Goal: Task Accomplishment & Management: Use online tool/utility

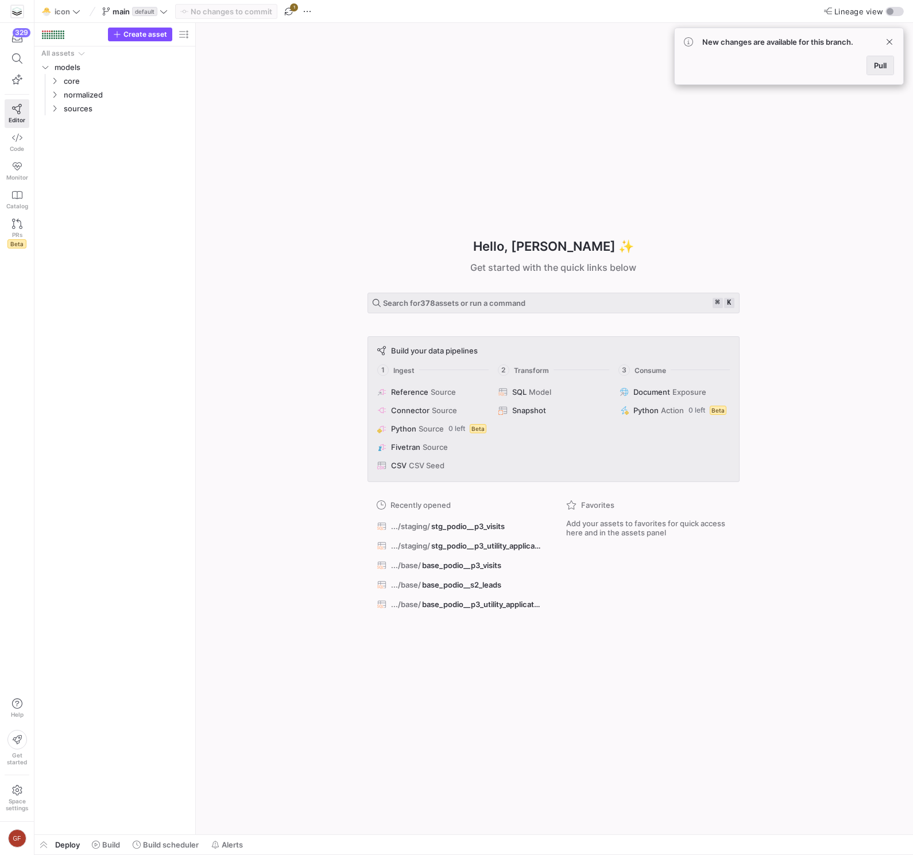
click at [885, 61] on span "Pull" at bounding box center [880, 65] width 13 height 9
click at [57, 82] on icon "Press SPACE to select this row." at bounding box center [55, 81] width 8 height 7
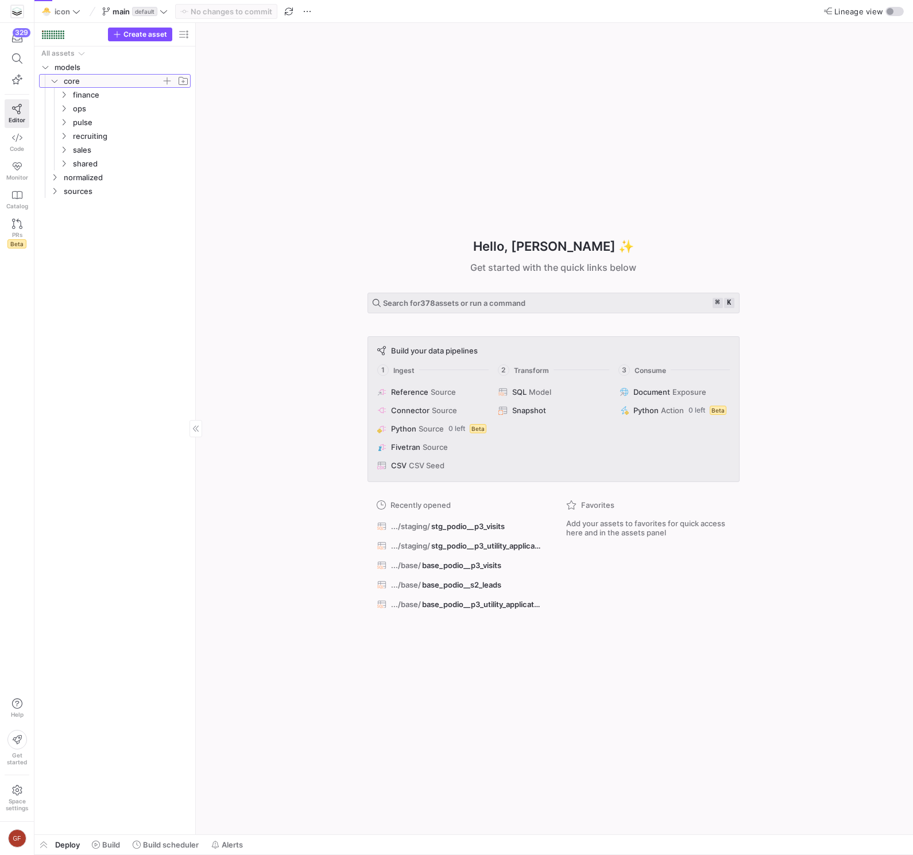
click at [57, 82] on icon at bounding box center [55, 81] width 8 height 7
click at [121, 846] on span at bounding box center [105, 845] width 37 height 18
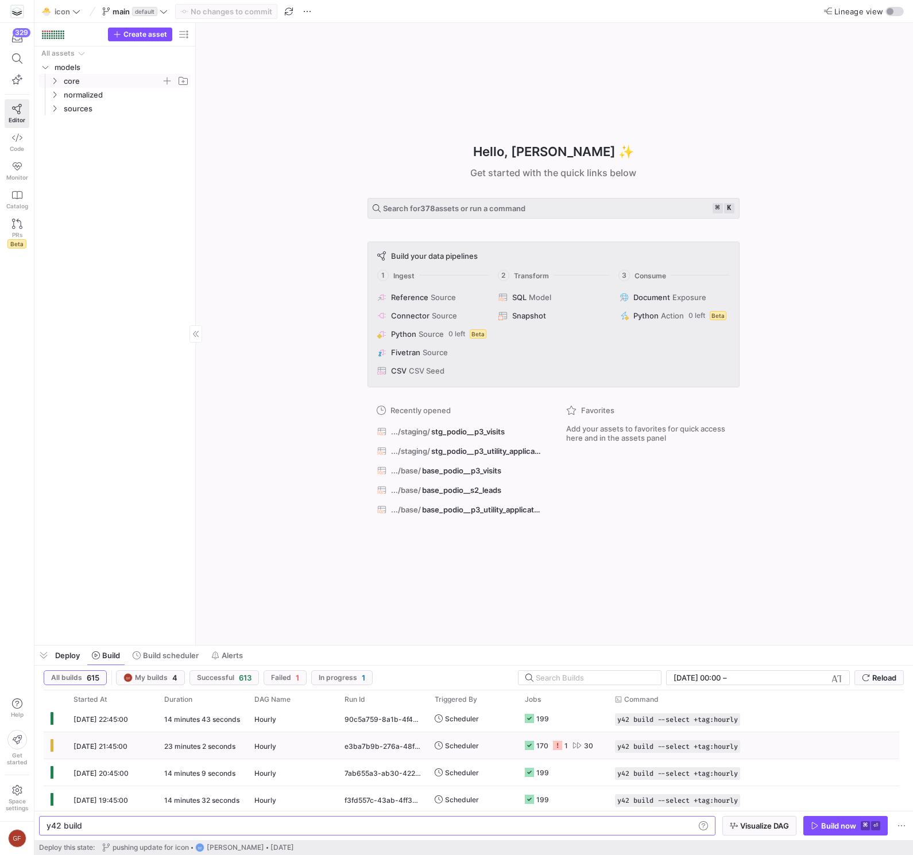
scroll to position [545, 0]
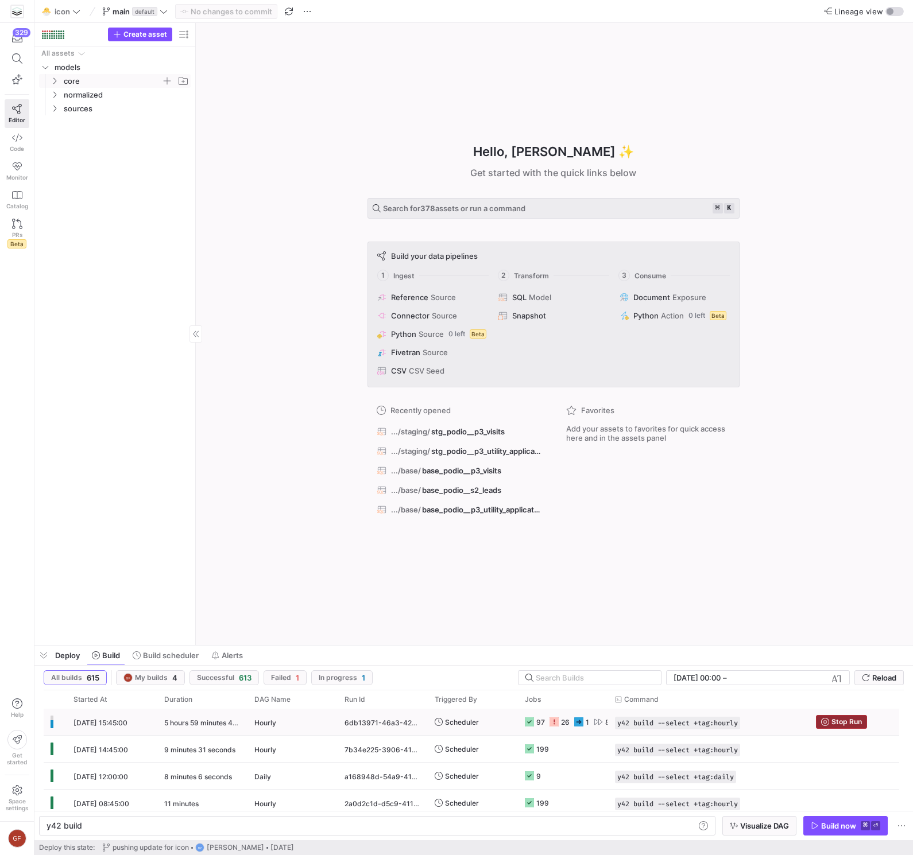
click at [859, 719] on span "Stop Run" at bounding box center [846, 722] width 30 height 8
click at [152, 657] on span "Build scheduler" at bounding box center [171, 655] width 56 height 9
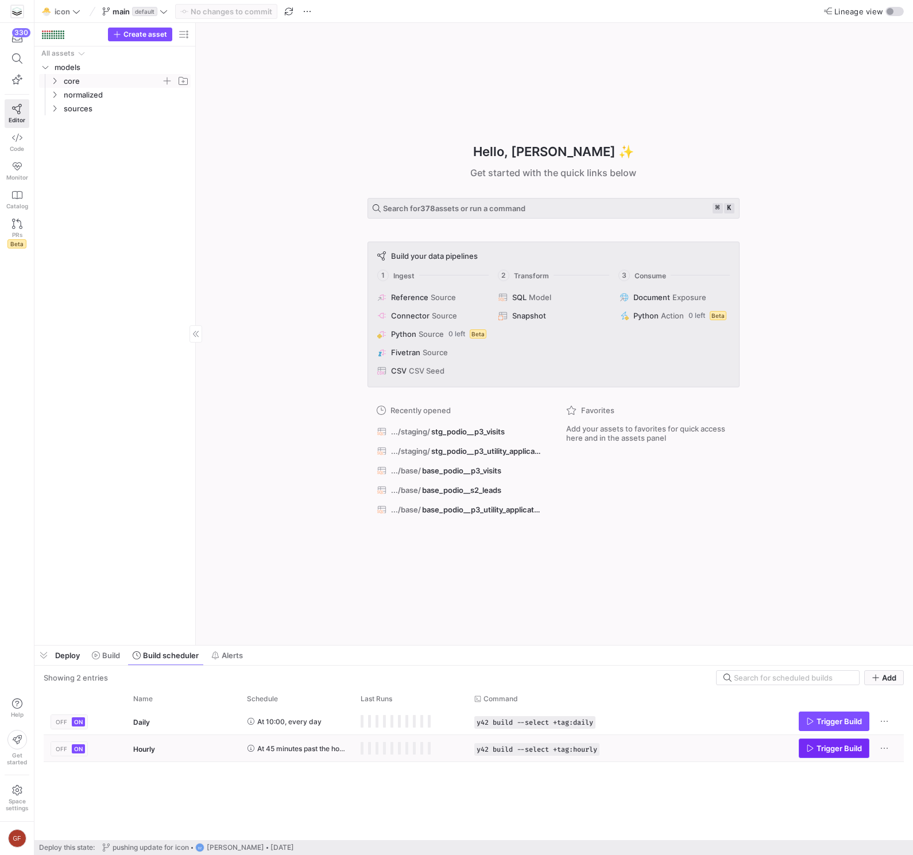
click at [810, 751] on icon "Press SPACE to select this row." at bounding box center [810, 749] width 8 height 8
click at [110, 656] on span "Build" at bounding box center [111, 655] width 18 height 9
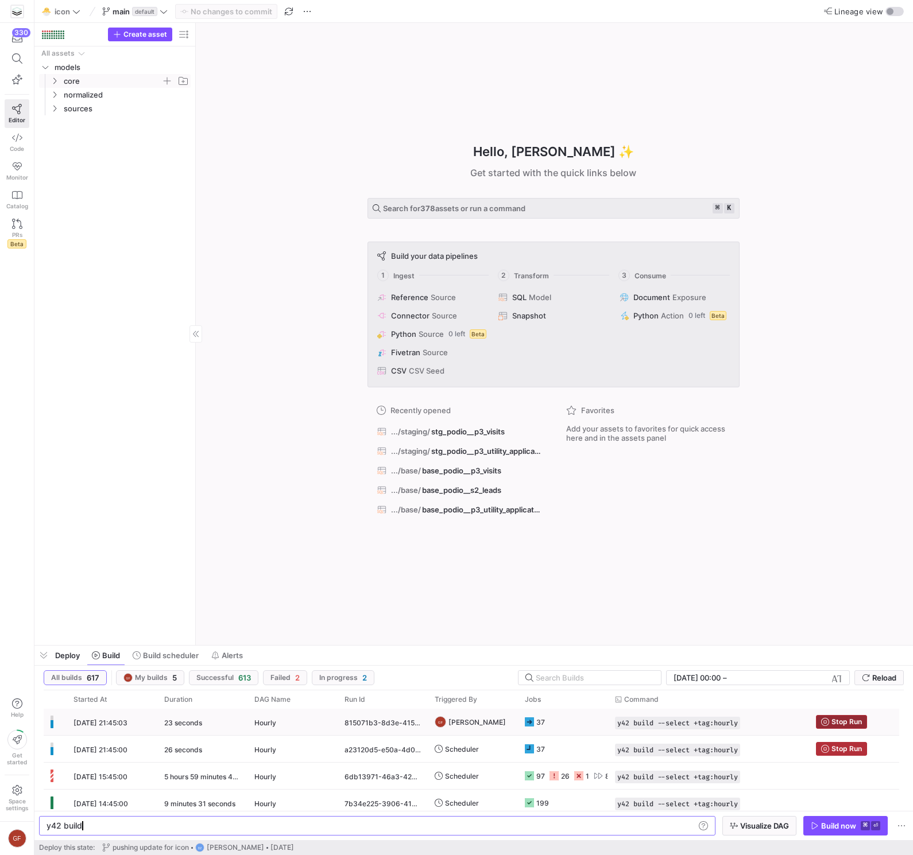
click at [840, 723] on span "Stop Run" at bounding box center [846, 722] width 30 height 8
click at [858, 750] on span "Stop Run" at bounding box center [846, 749] width 30 height 8
click at [164, 656] on span "Build scheduler" at bounding box center [171, 655] width 56 height 9
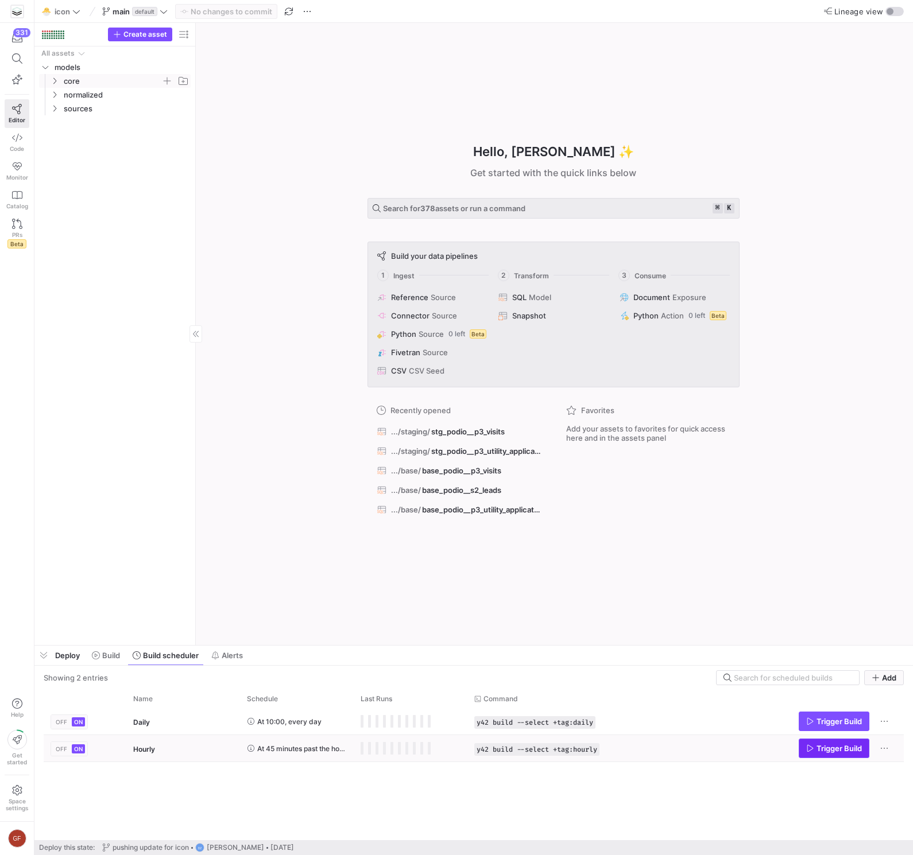
click at [840, 757] on span "Press SPACE to select this row." at bounding box center [833, 749] width 69 height 18
click at [101, 658] on span "Build" at bounding box center [106, 655] width 28 height 9
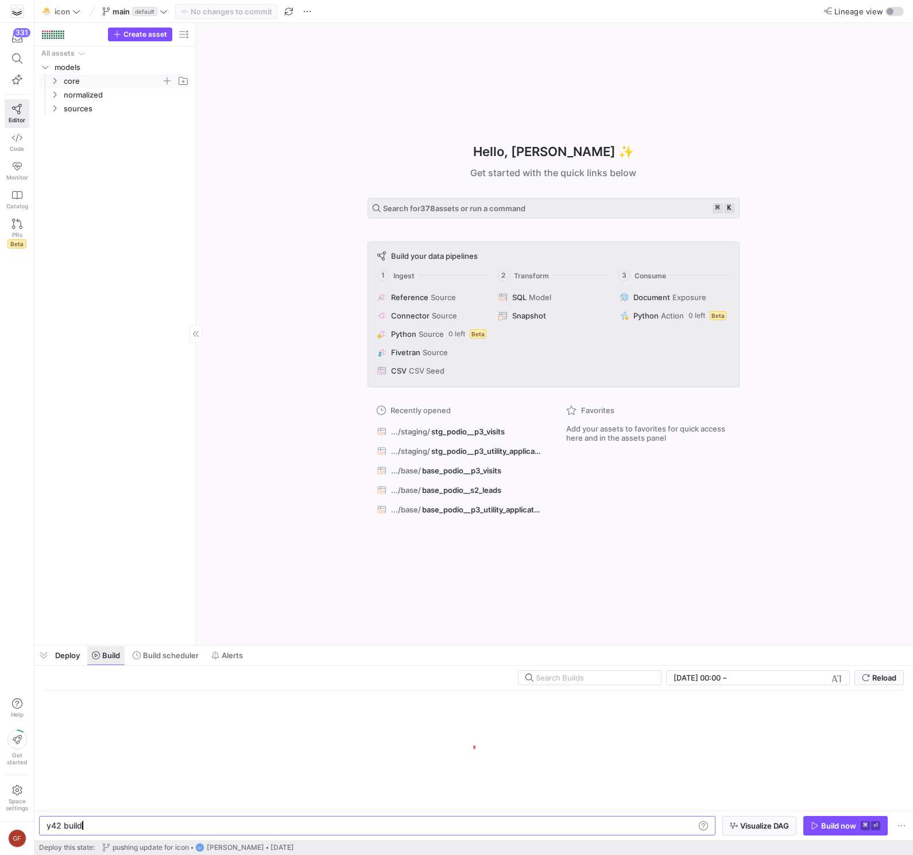
scroll to position [0, 34]
